Goal: Task Accomplishment & Management: Manage account settings

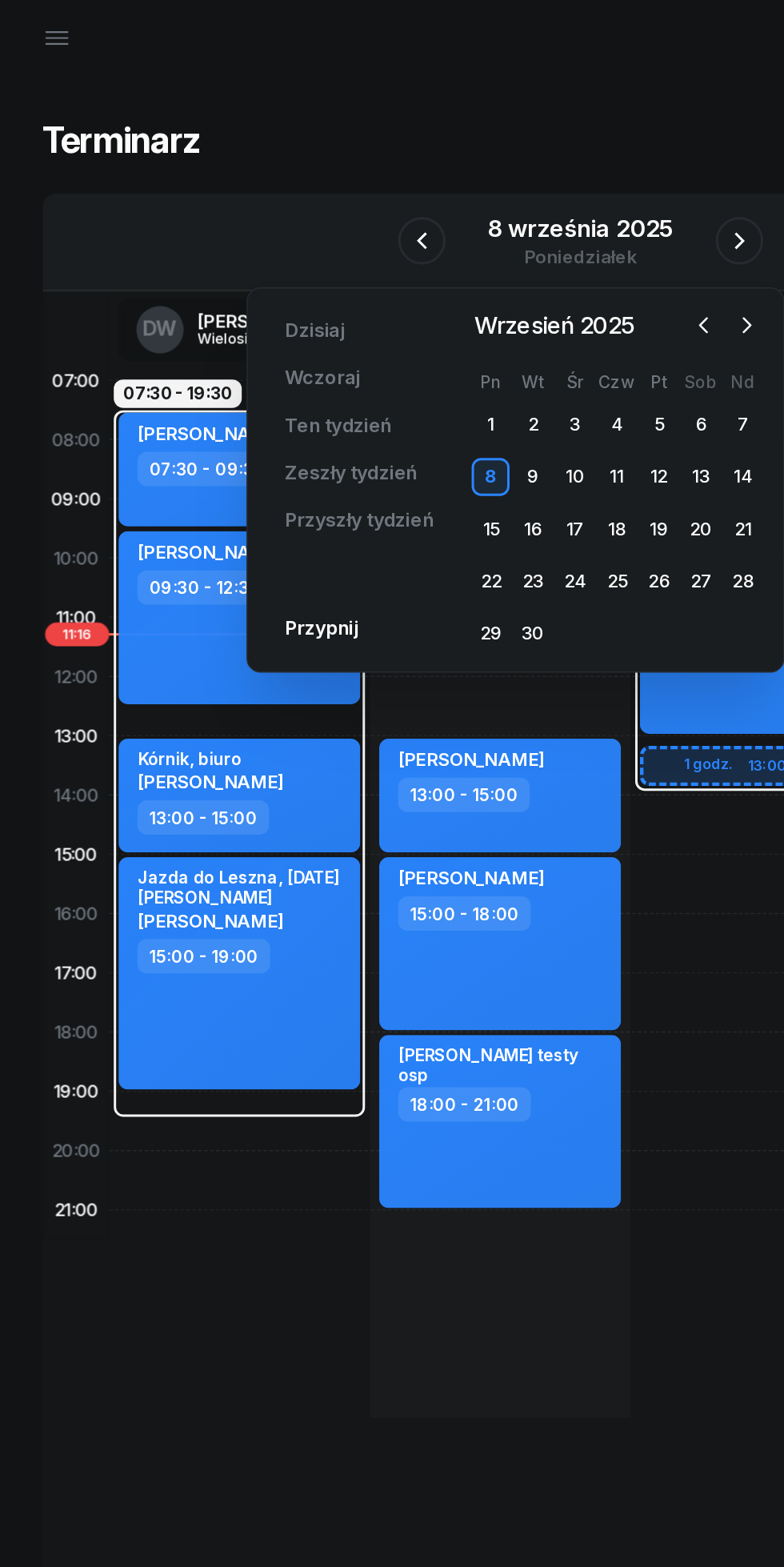
click at [497, 239] on icon "button" at bounding box center [504, 235] width 16 height 16
click at [473, 304] on div "4" at bounding box center [473, 303] width 25 height 25
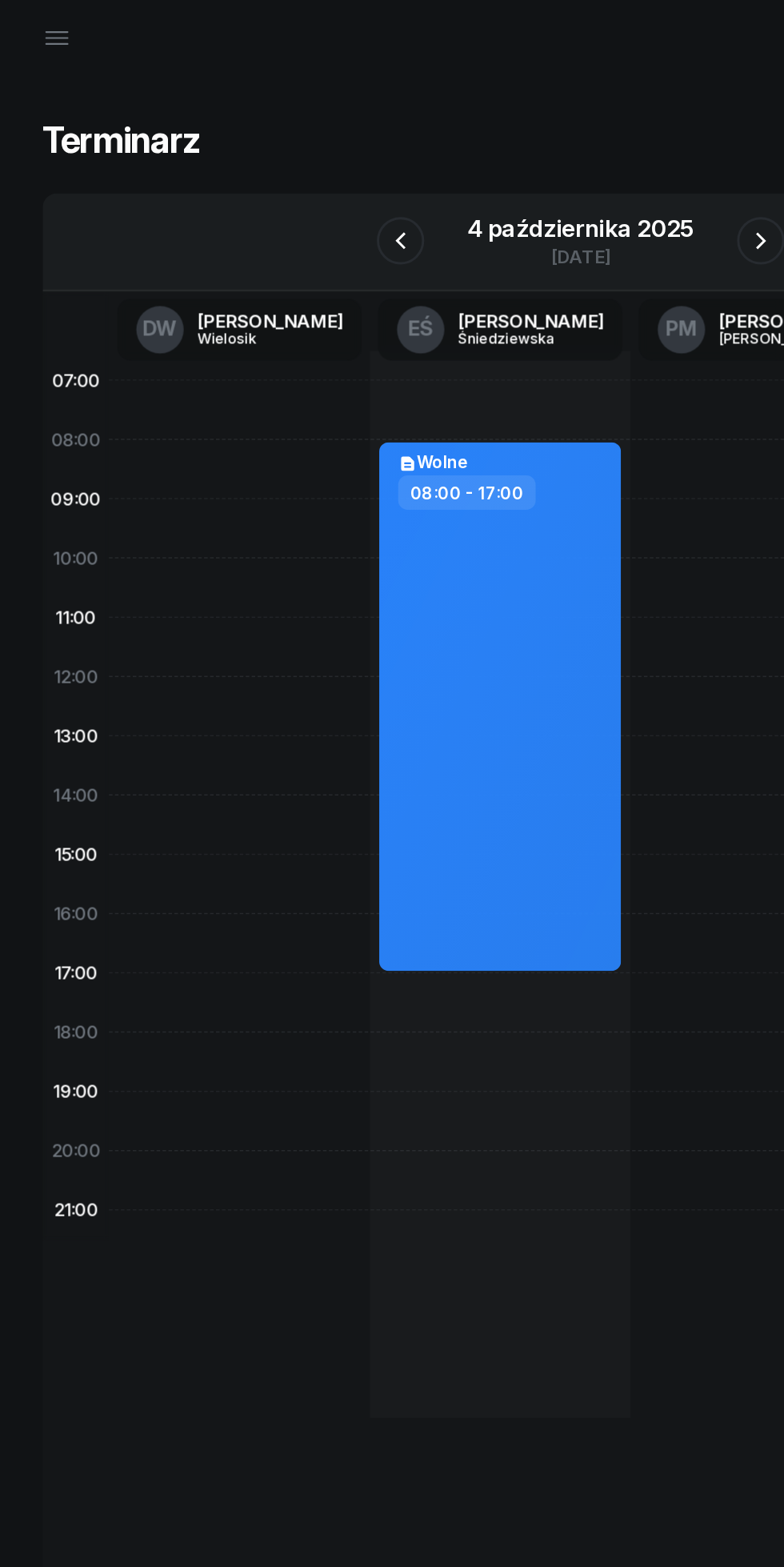
click at [378, 157] on div "[DATE]" at bounding box center [392, 180] width 192 height 46
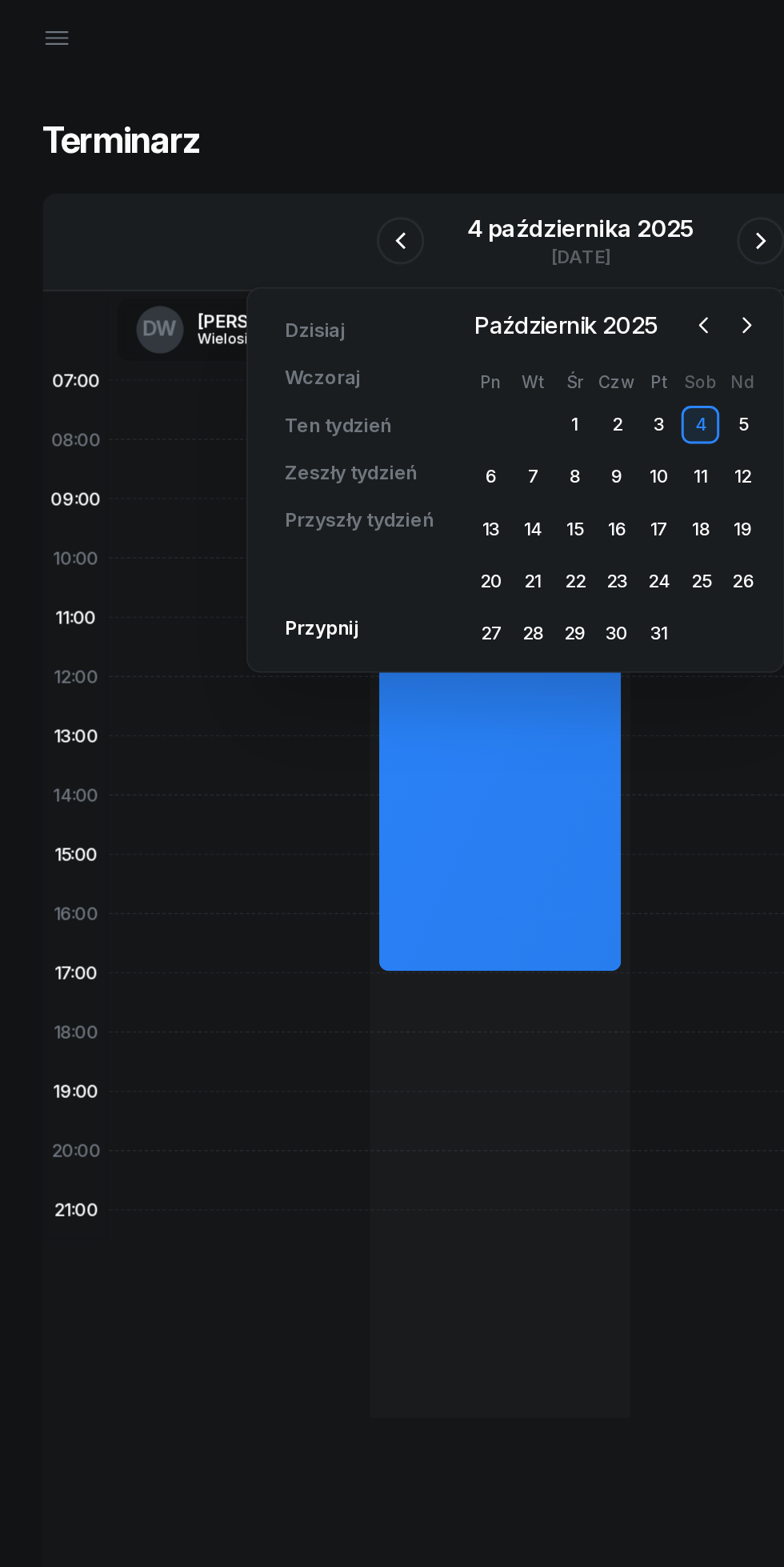
click at [450, 240] on span "Październik 2025" at bounding box center [382, 236] width 136 height 25
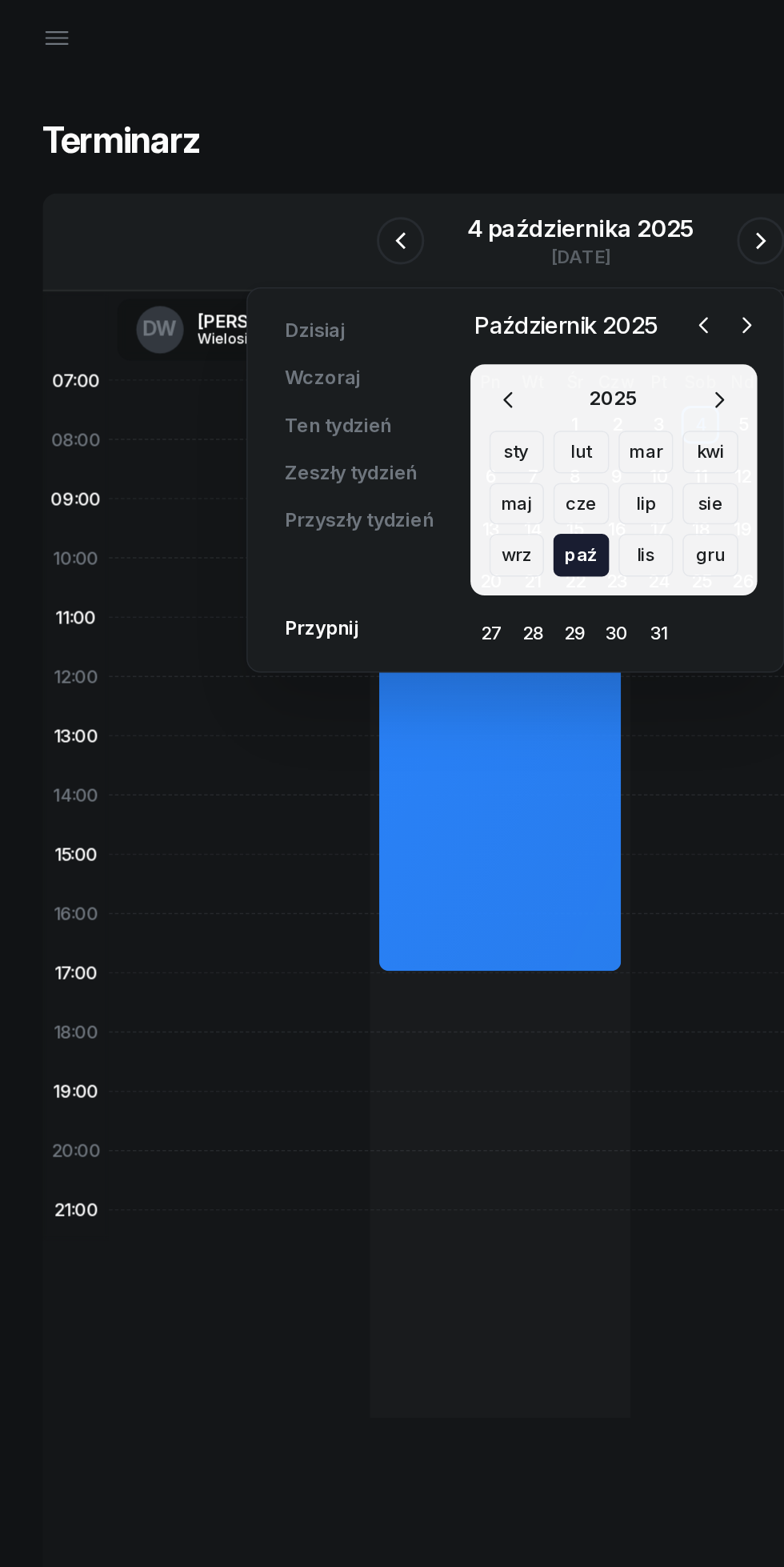
click at [473, 237] on icon "button" at bounding box center [474, 236] width 5 height 10
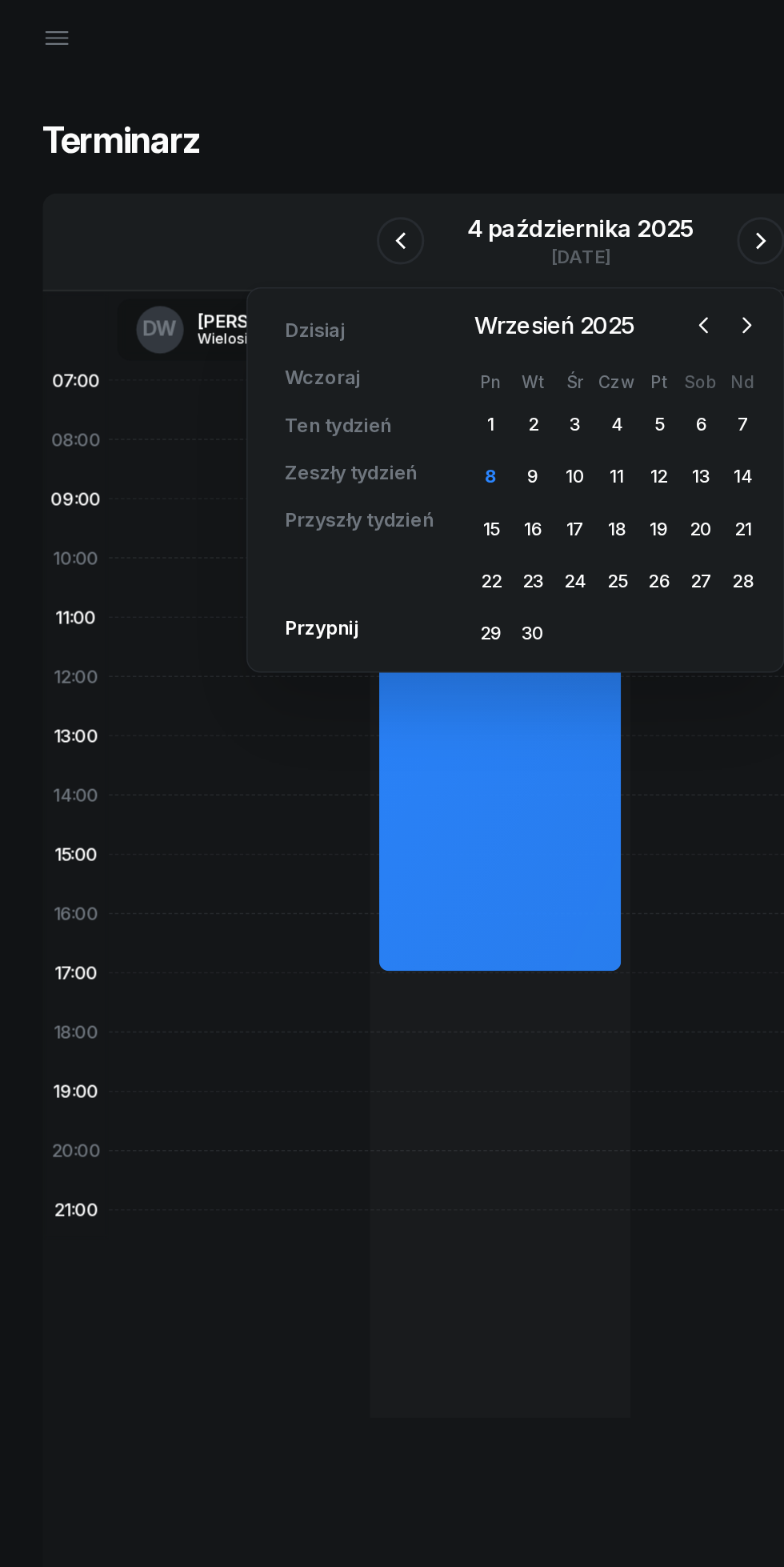
click at [331, 339] on div "8" at bounding box center [331, 338] width 25 height 25
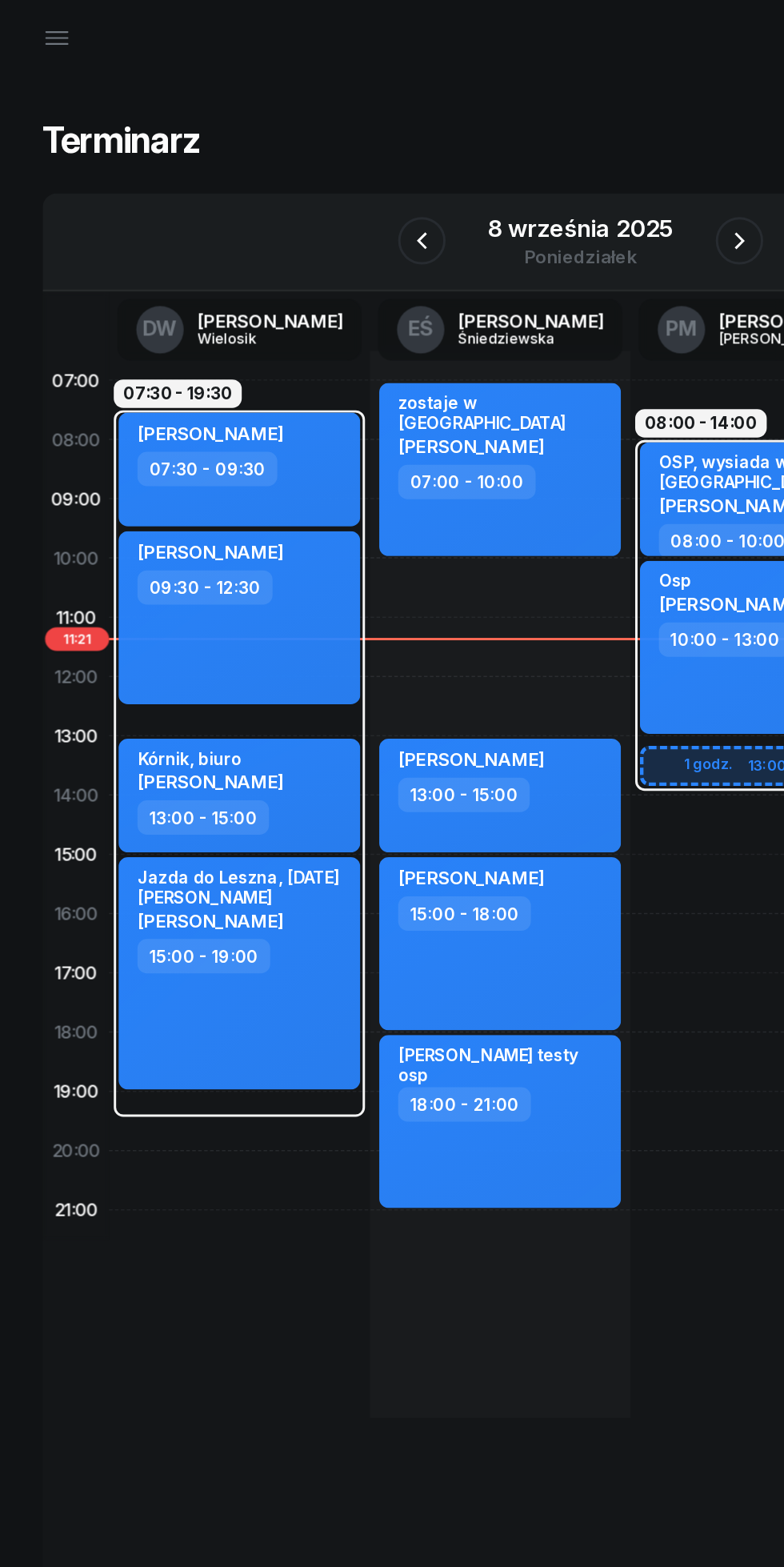
click at [383, 567] on div "[PERSON_NAME] 13:00 - 15:00" at bounding box center [337, 554] width 163 height 77
select select "13"
select select "15"
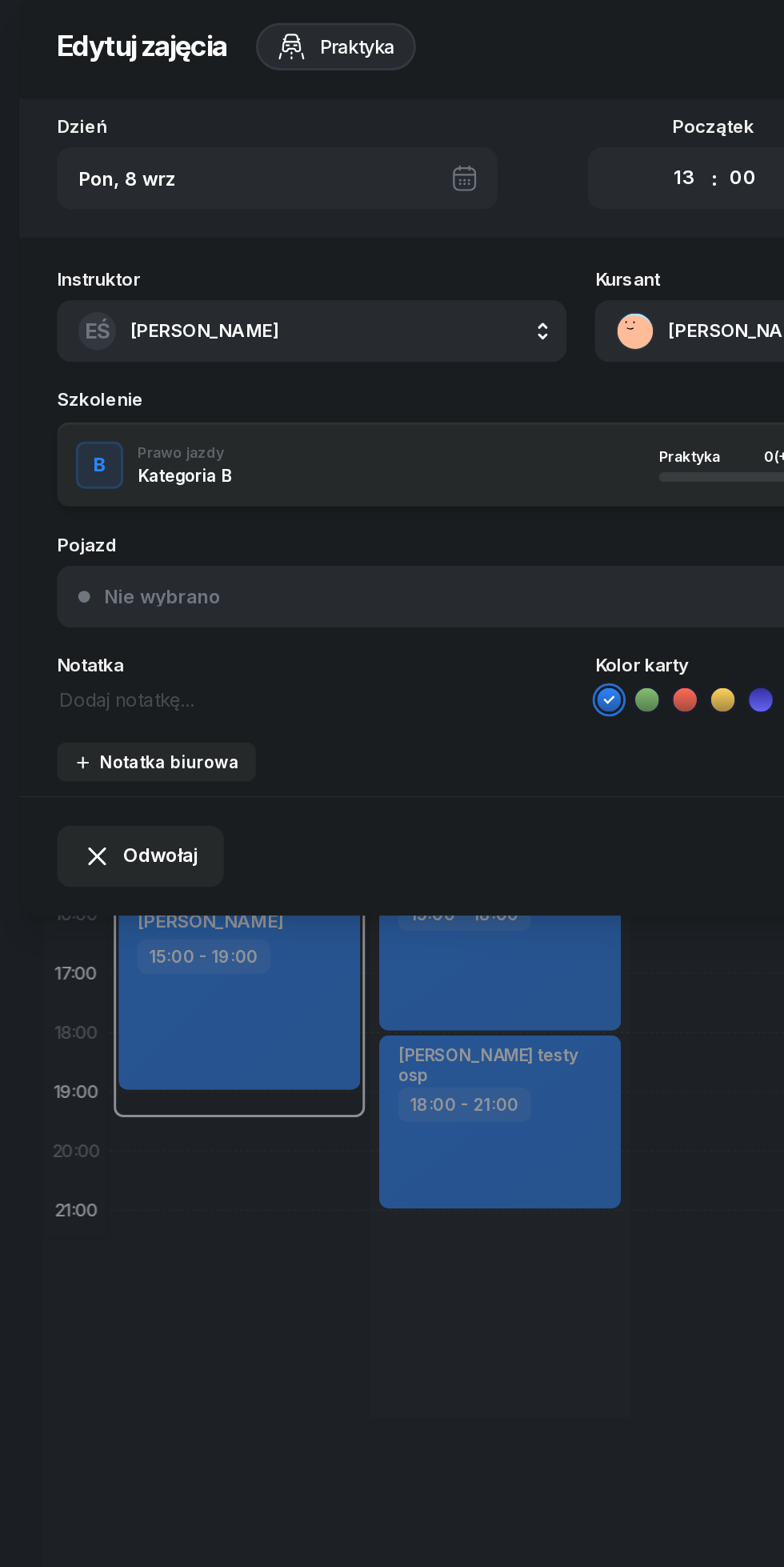
click at [461, 253] on button "[PERSON_NAME]" at bounding box center [573, 239] width 344 height 42
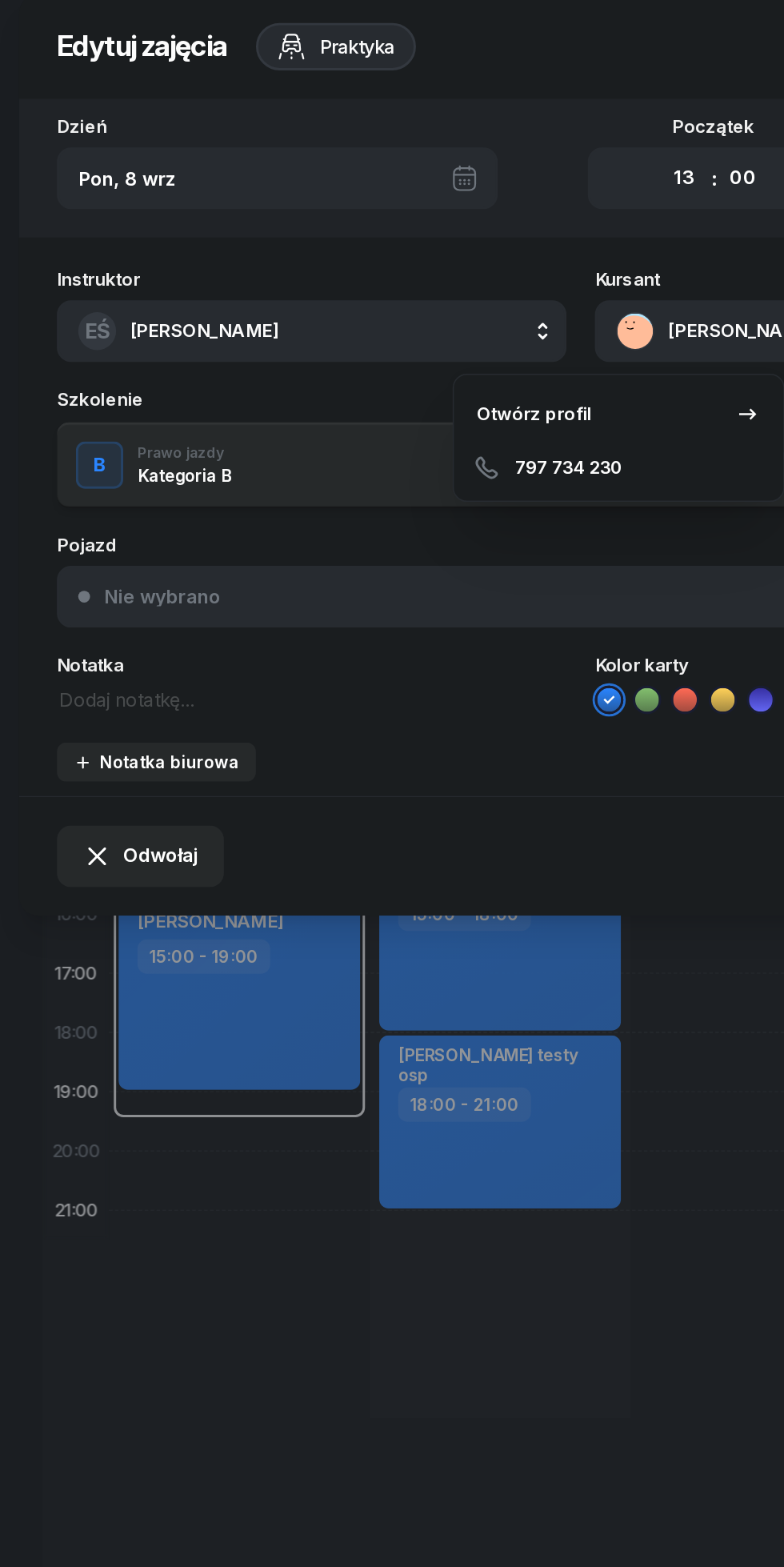
click at [361, 334] on div "797 734 230" at bounding box center [417, 332] width 210 height 32
click at [360, 335] on div "797 734 230" at bounding box center [417, 332] width 210 height 32
click at [378, 335] on div "797 734 230" at bounding box center [417, 332] width 210 height 32
copy span "797 734 230"
click at [432, 888] on div at bounding box center [392, 784] width 784 height 1567
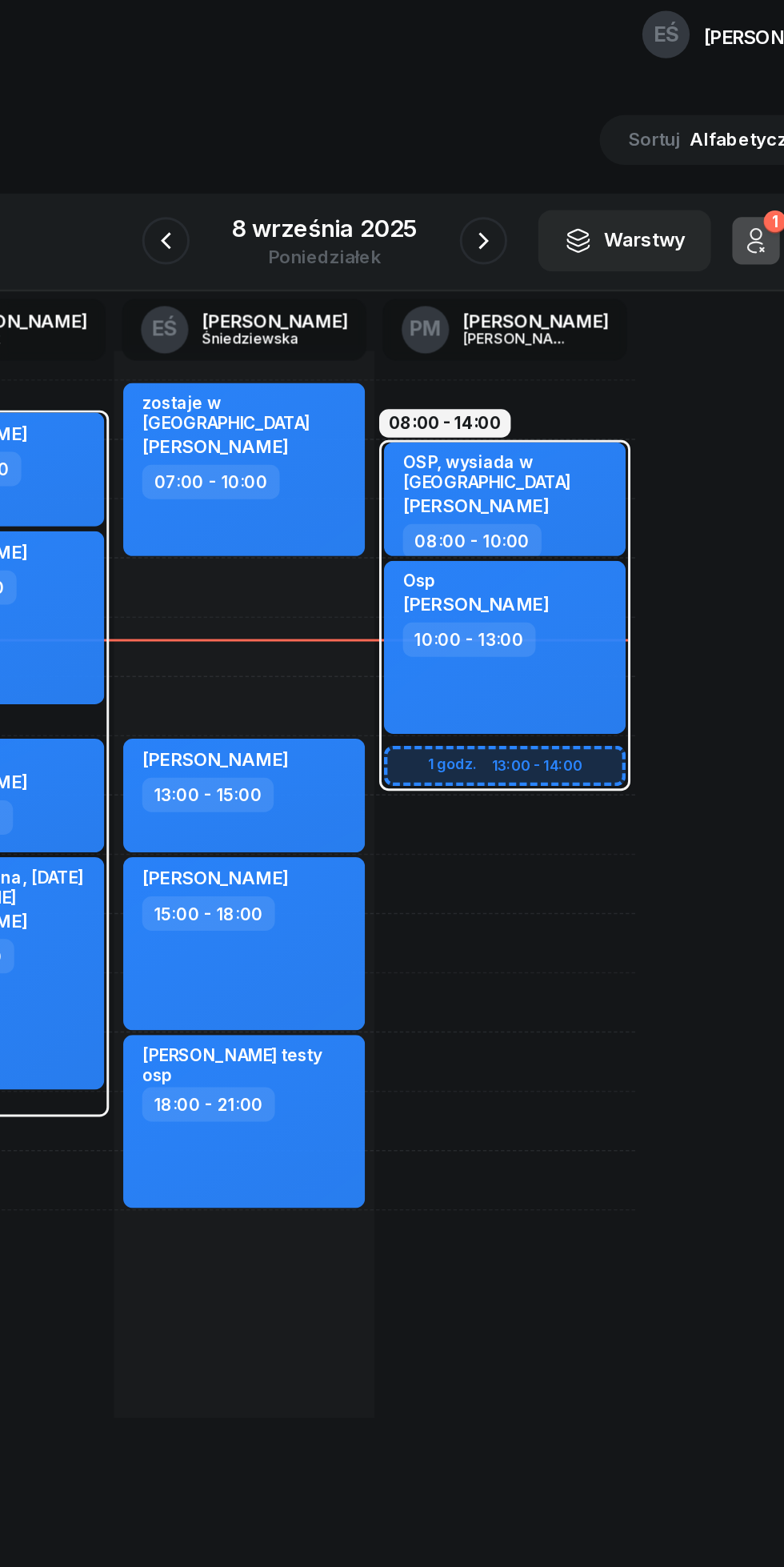
click at [499, 180] on icon "button" at bounding box center [499, 180] width 20 height 20
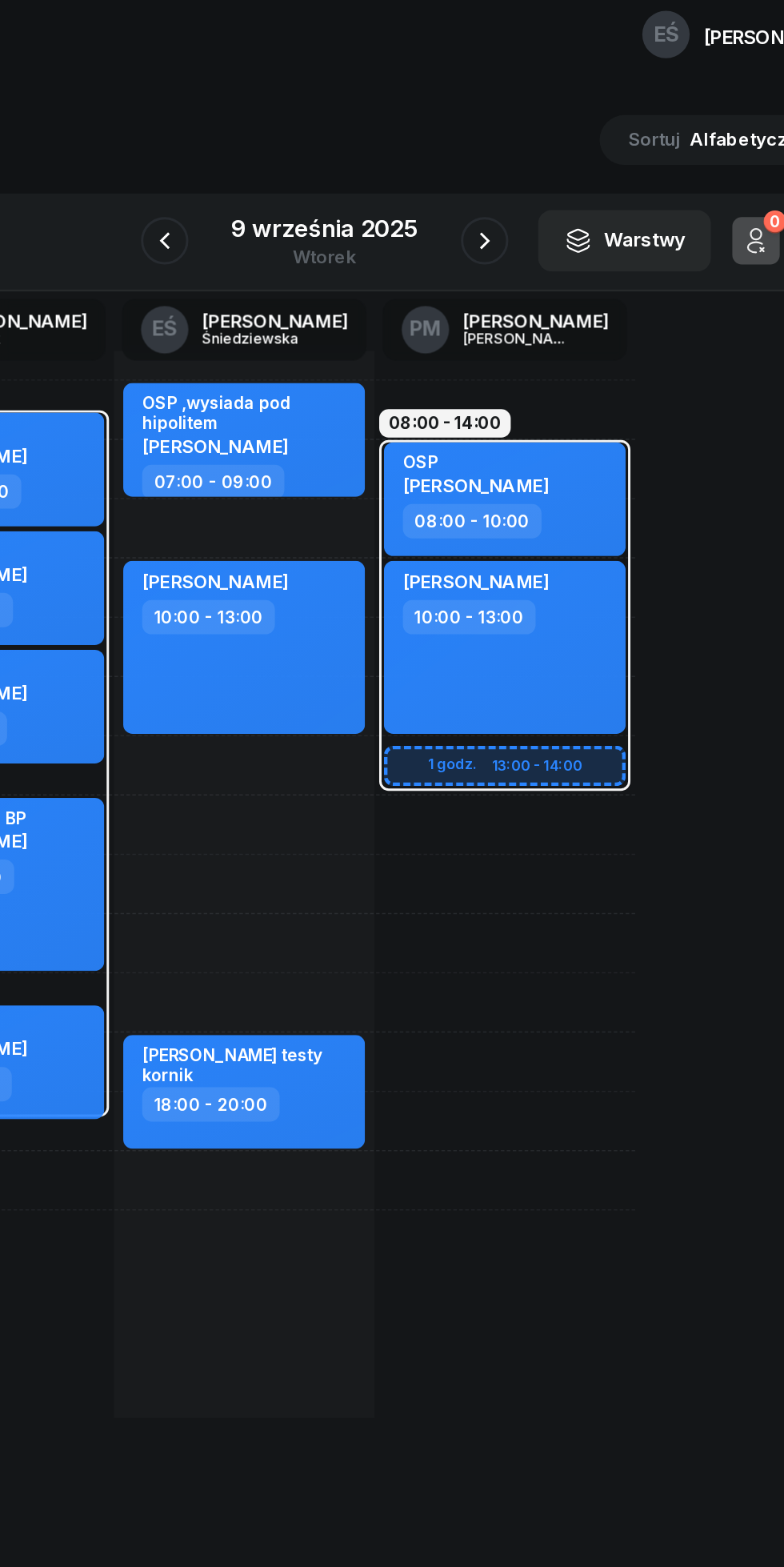
click at [499, 180] on icon "button" at bounding box center [500, 180] width 20 height 20
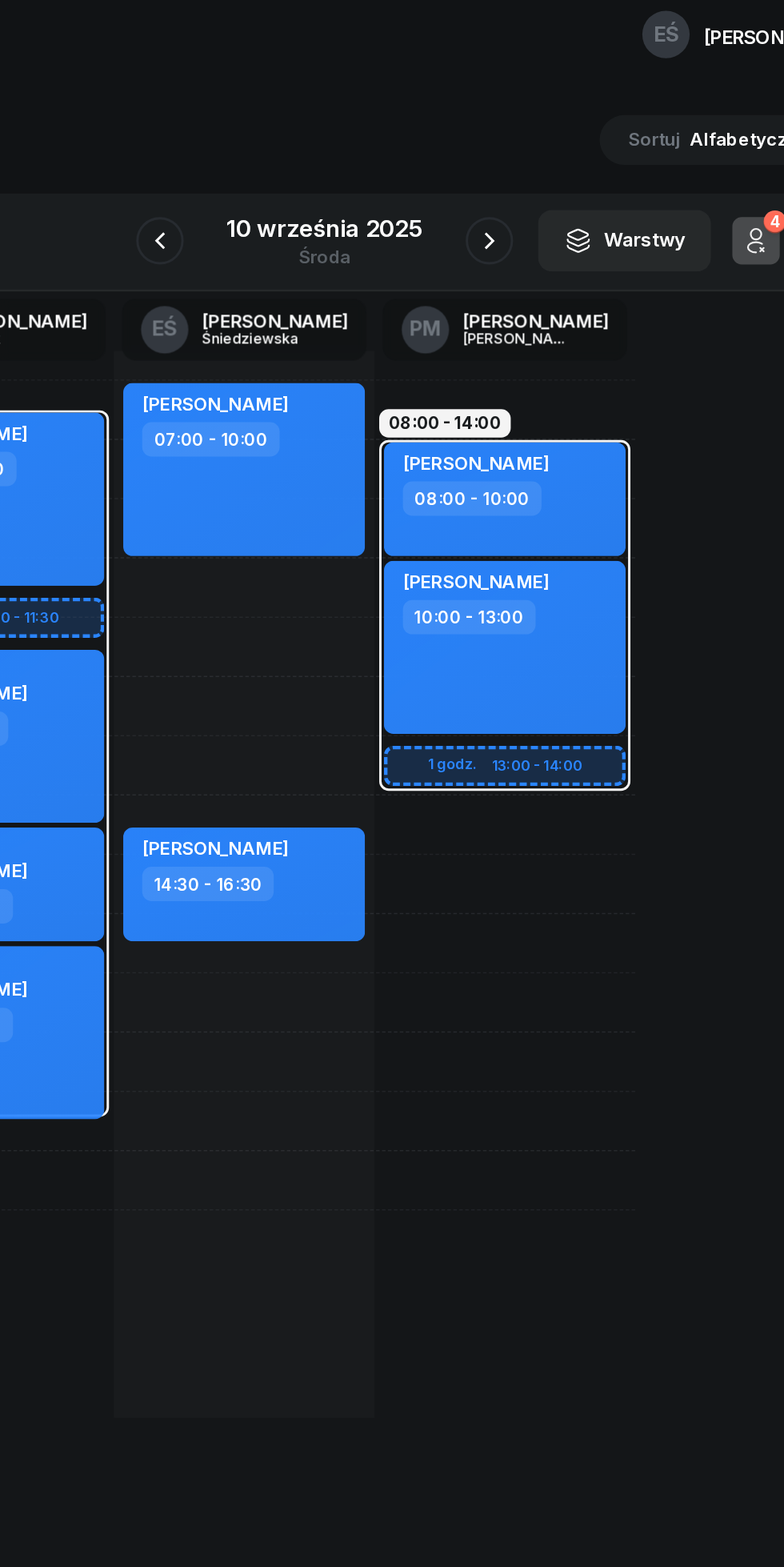
click at [277, 184] on icon "button" at bounding box center [281, 180] width 20 height 20
